Goal: Task Accomplishment & Management: Complete application form

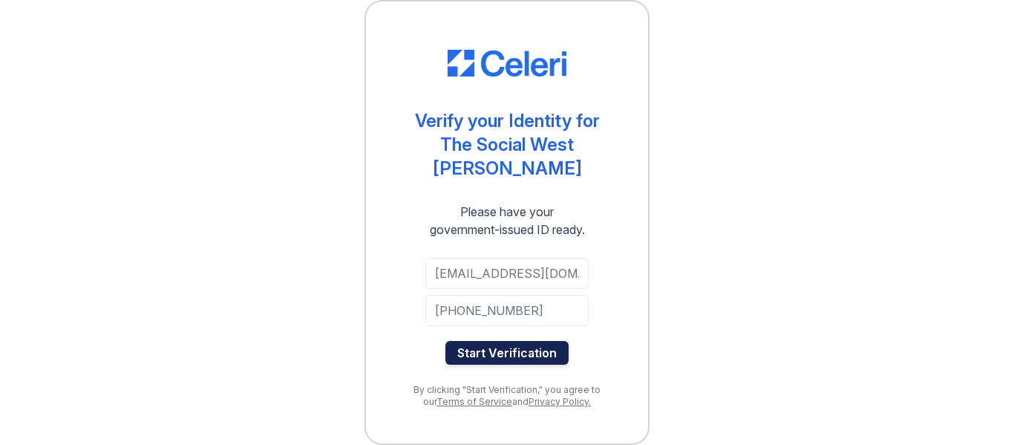
click at [506, 353] on button "Start Verification" at bounding box center [507, 353] width 123 height 24
